Goal: Navigation & Orientation: Go to known website

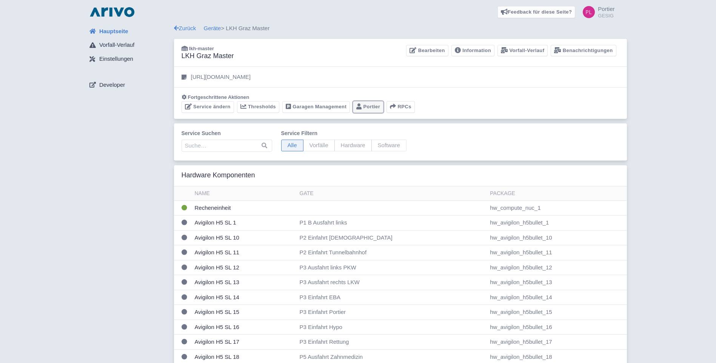
click at [371, 101] on link "Portier" at bounding box center [368, 107] width 31 height 12
